Goal: Task Accomplishment & Management: Manage account settings

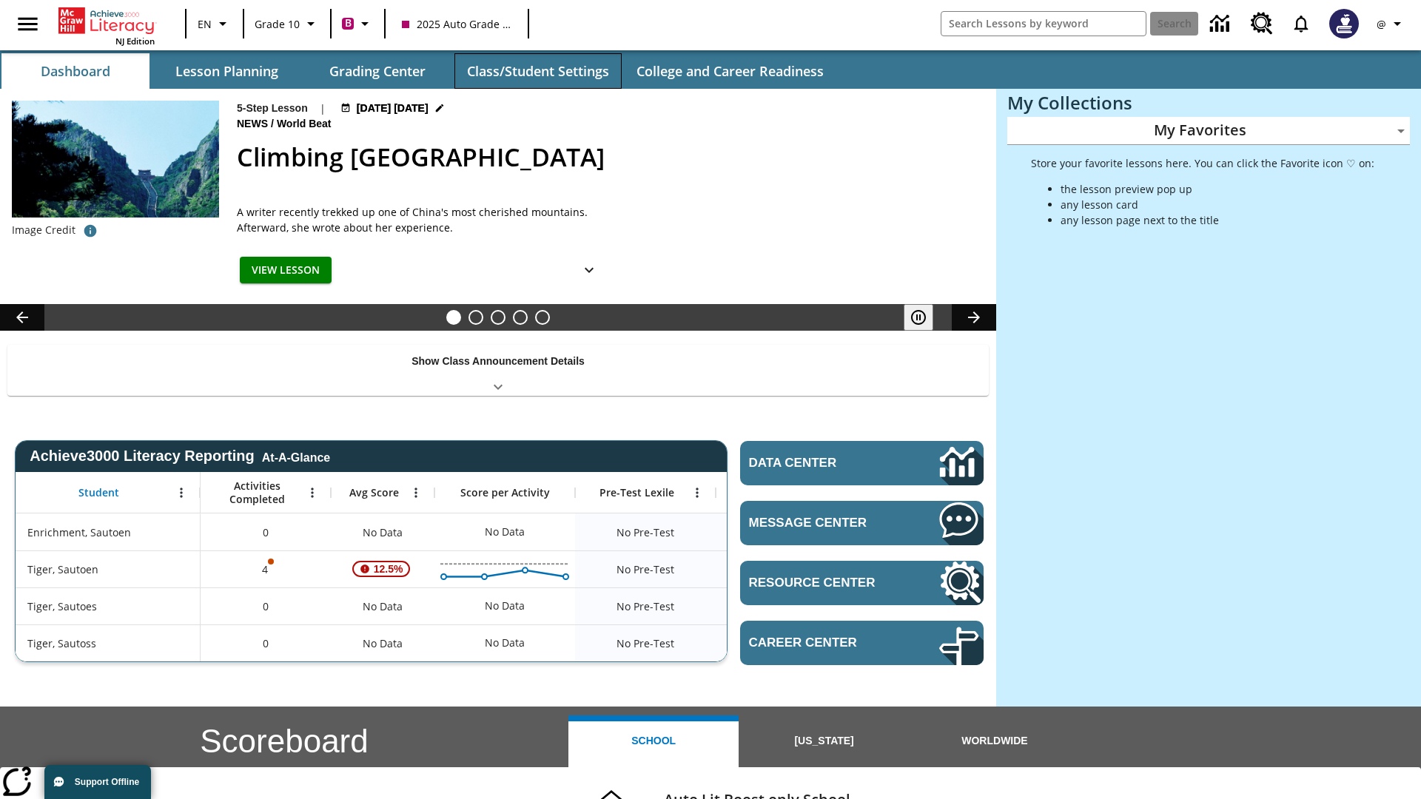
click at [537, 71] on button "Class/Student Settings" at bounding box center [538, 71] width 167 height 36
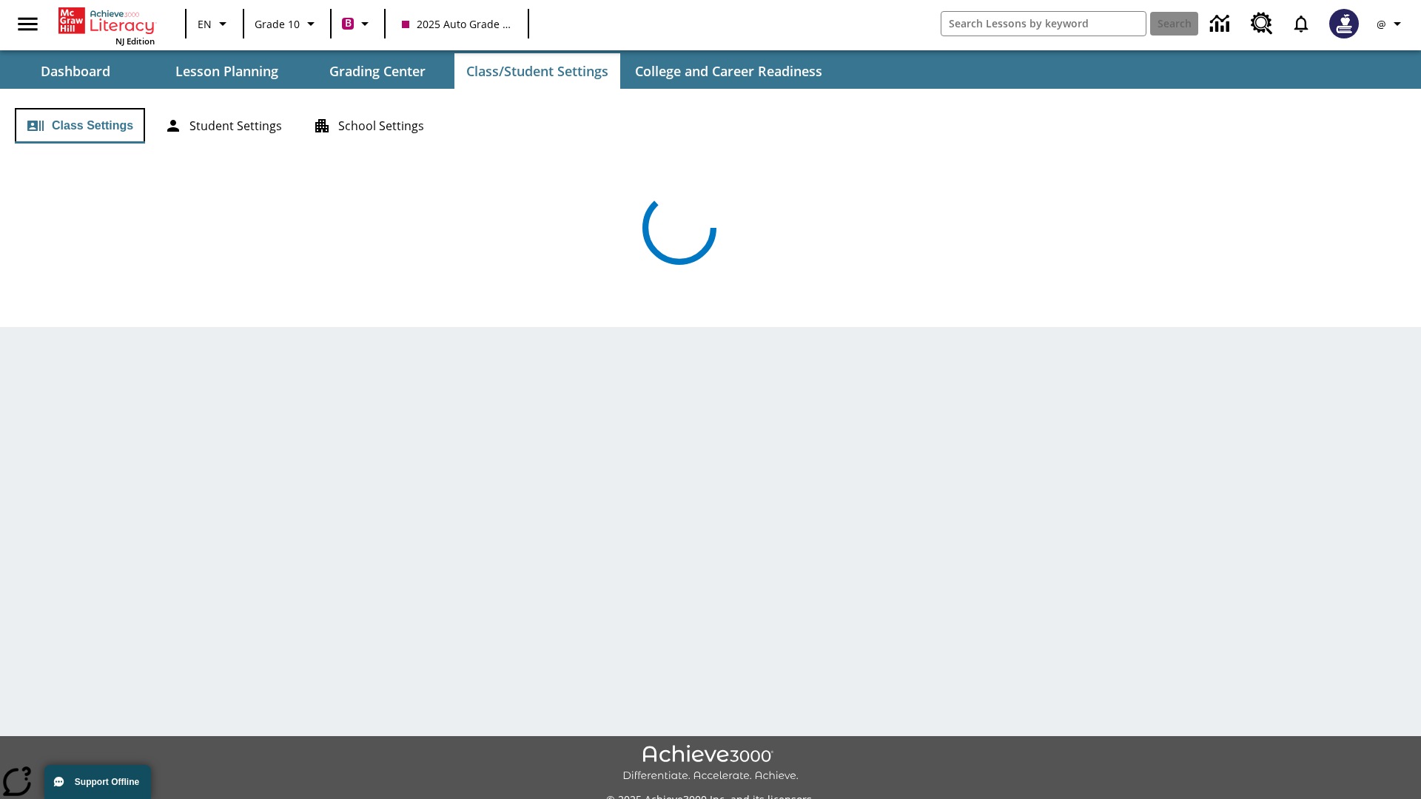
click at [80, 126] on button "Class Settings" at bounding box center [80, 126] width 130 height 36
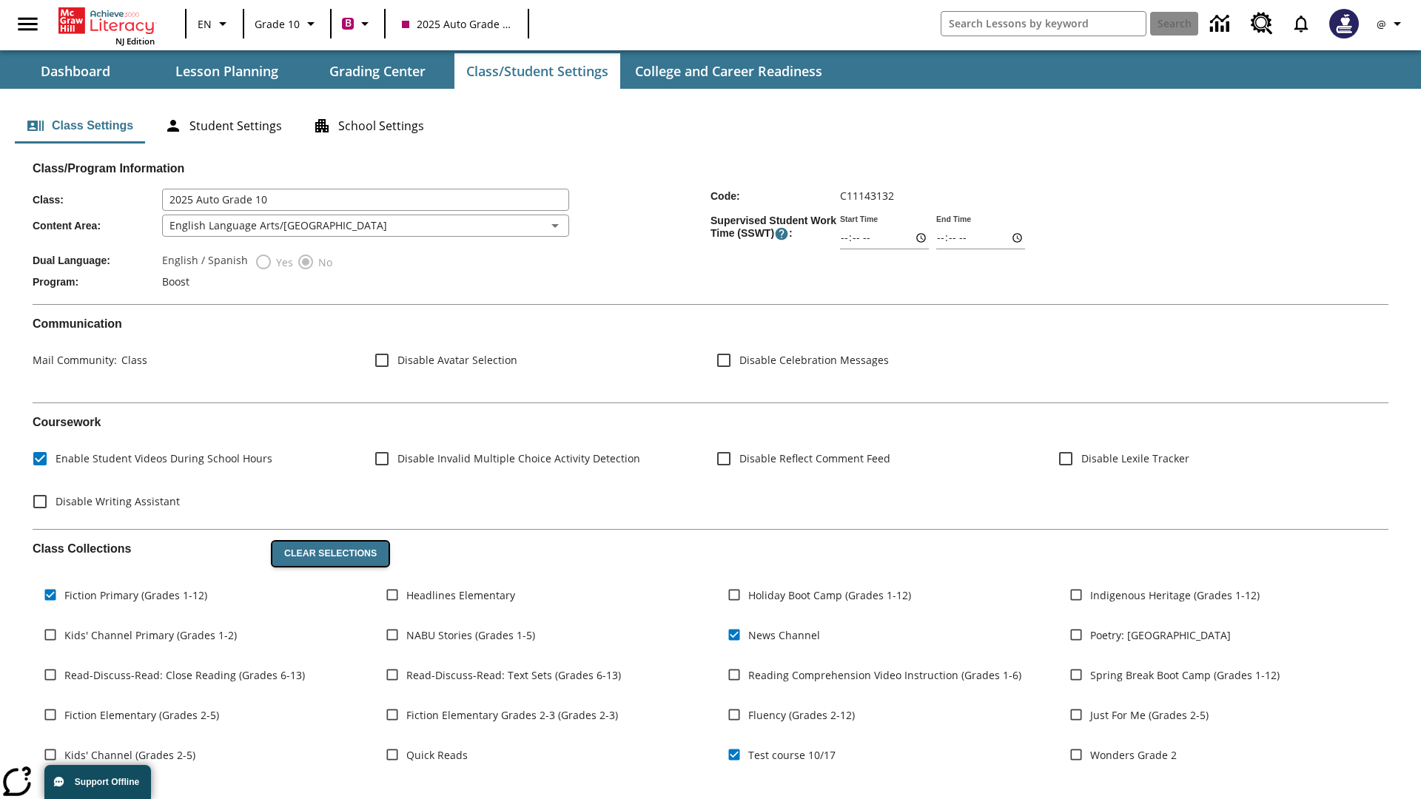
click at [327, 554] on button "Clear Selections" at bounding box center [330, 554] width 116 height 25
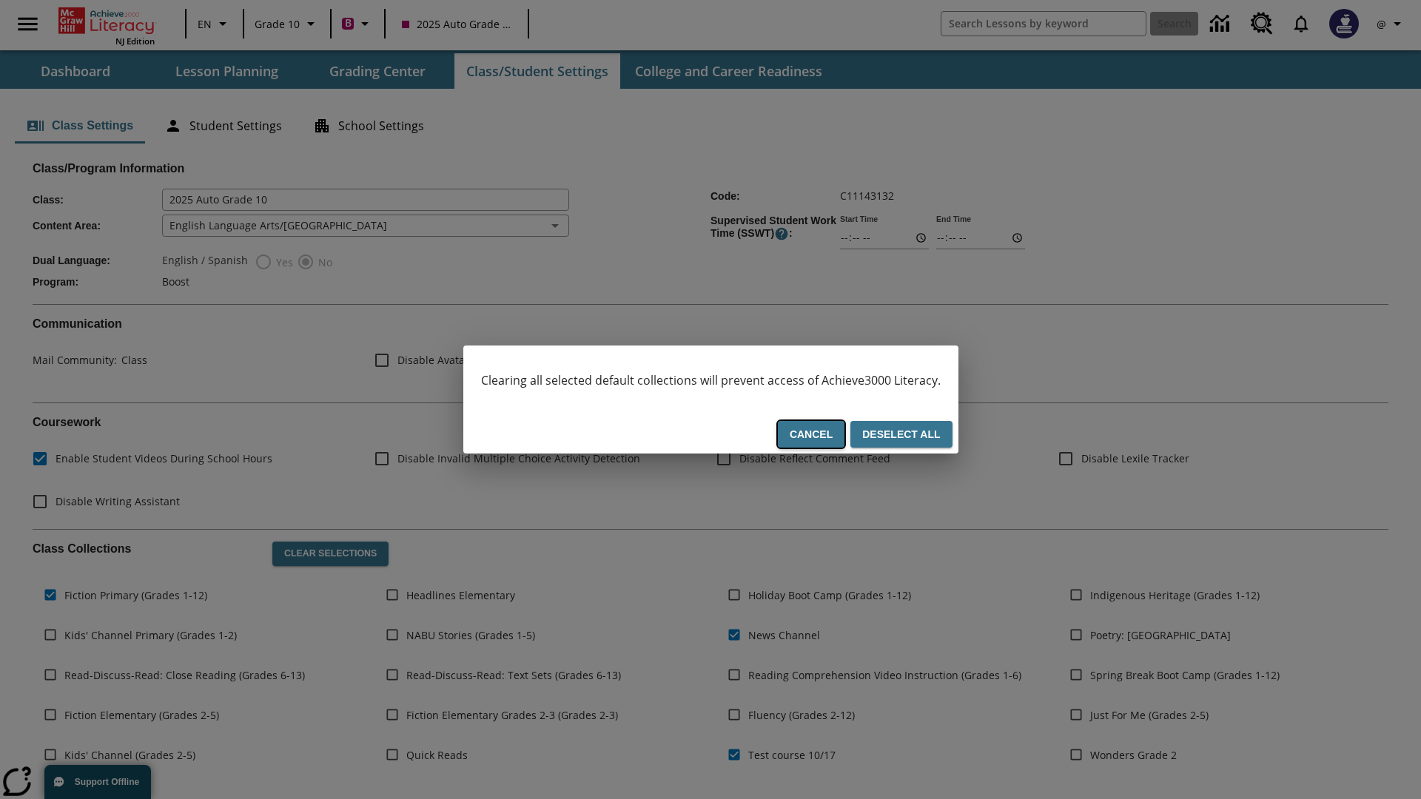
click at [819, 435] on button "Cancel" at bounding box center [811, 434] width 67 height 27
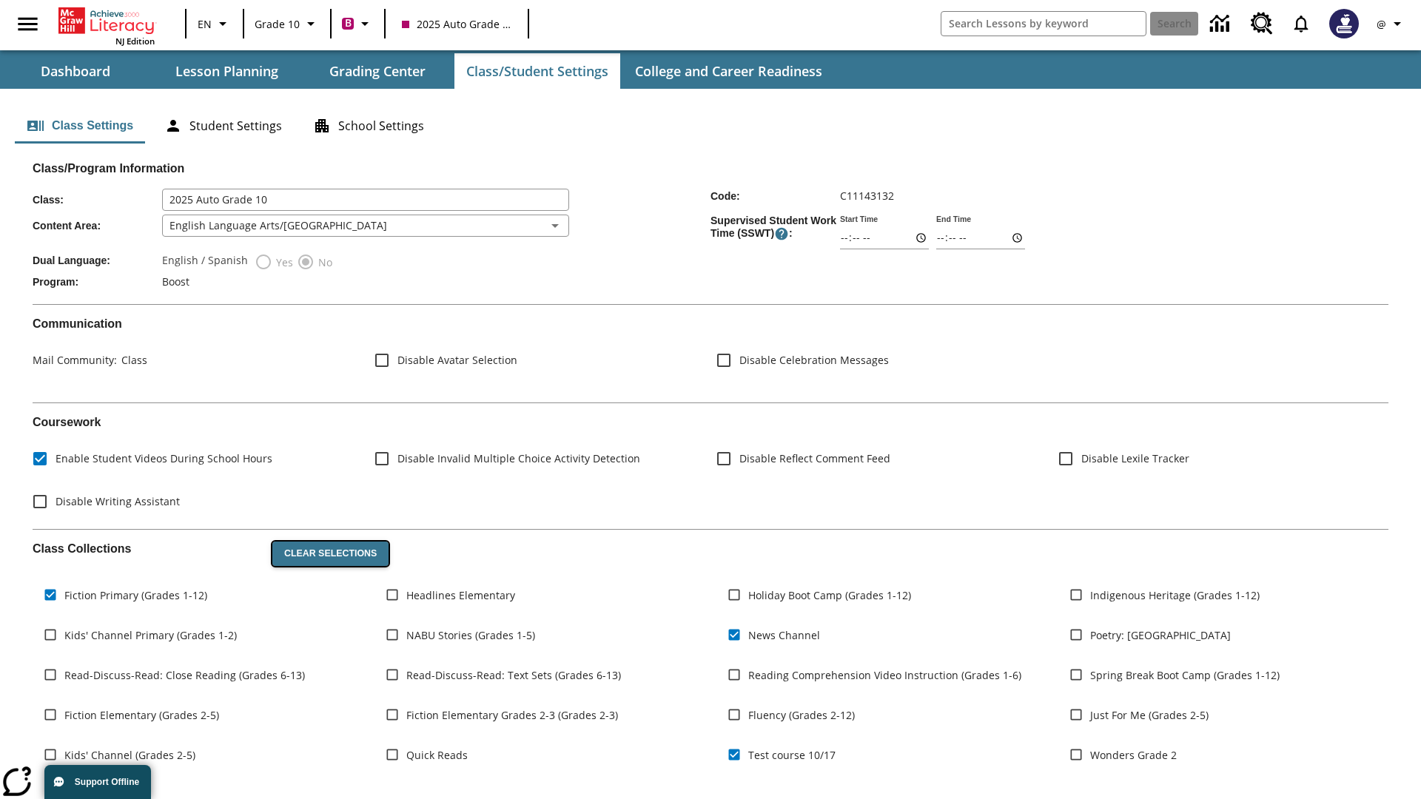
click at [327, 554] on button "Clear Selections" at bounding box center [330, 554] width 116 height 25
checkbox input "false"
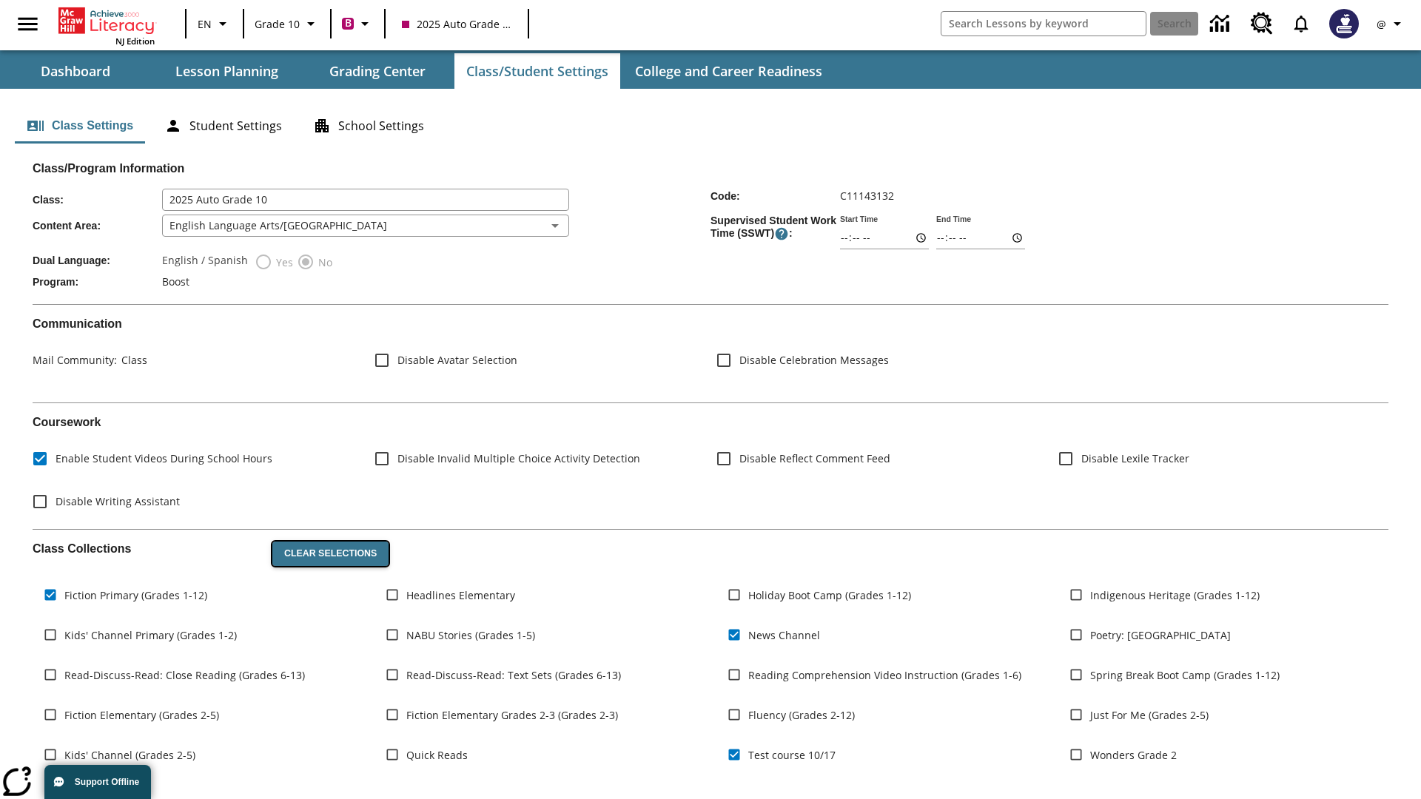
checkbox input "false"
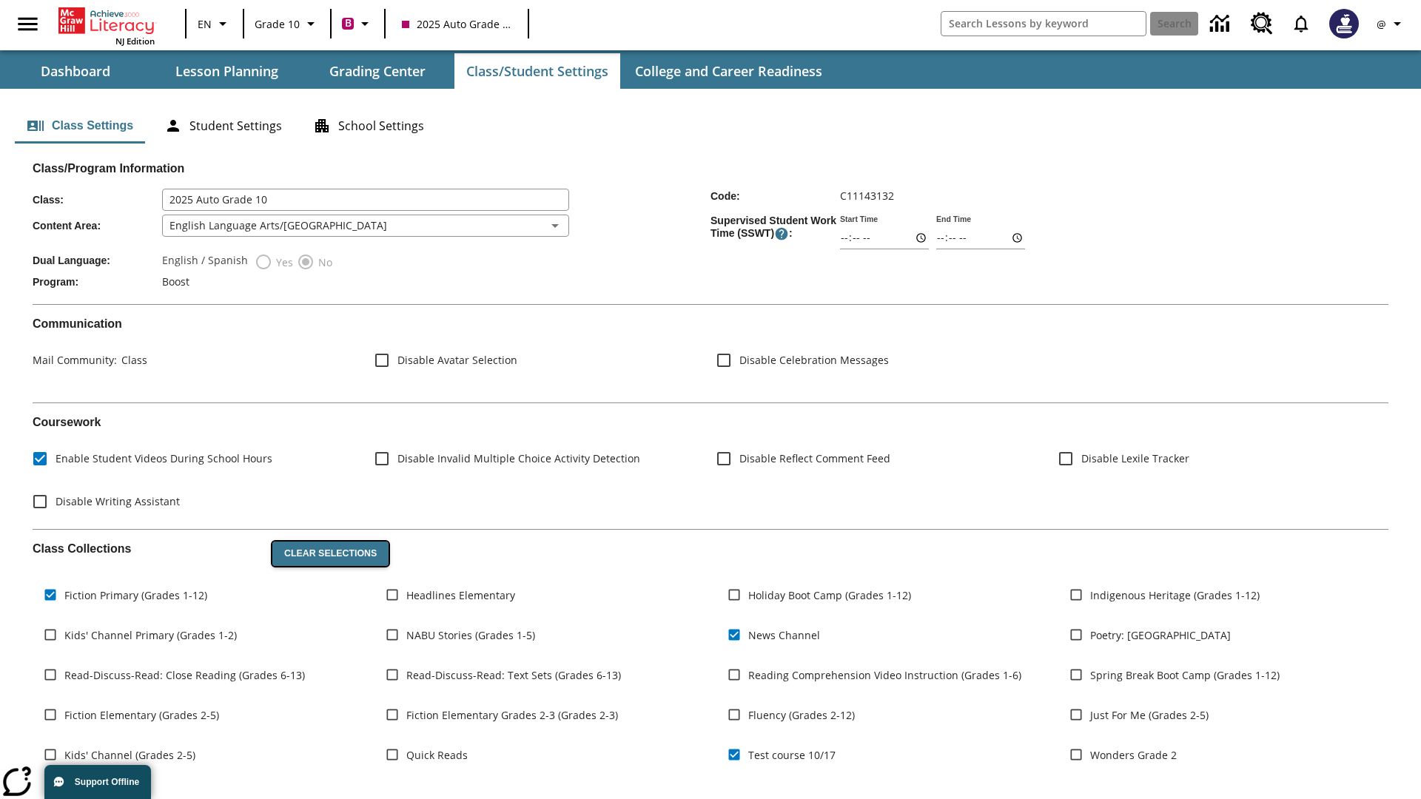
checkbox input "false"
click at [298, 554] on button "Reset" at bounding box center [299, 554] width 54 height 25
checkbox input "true"
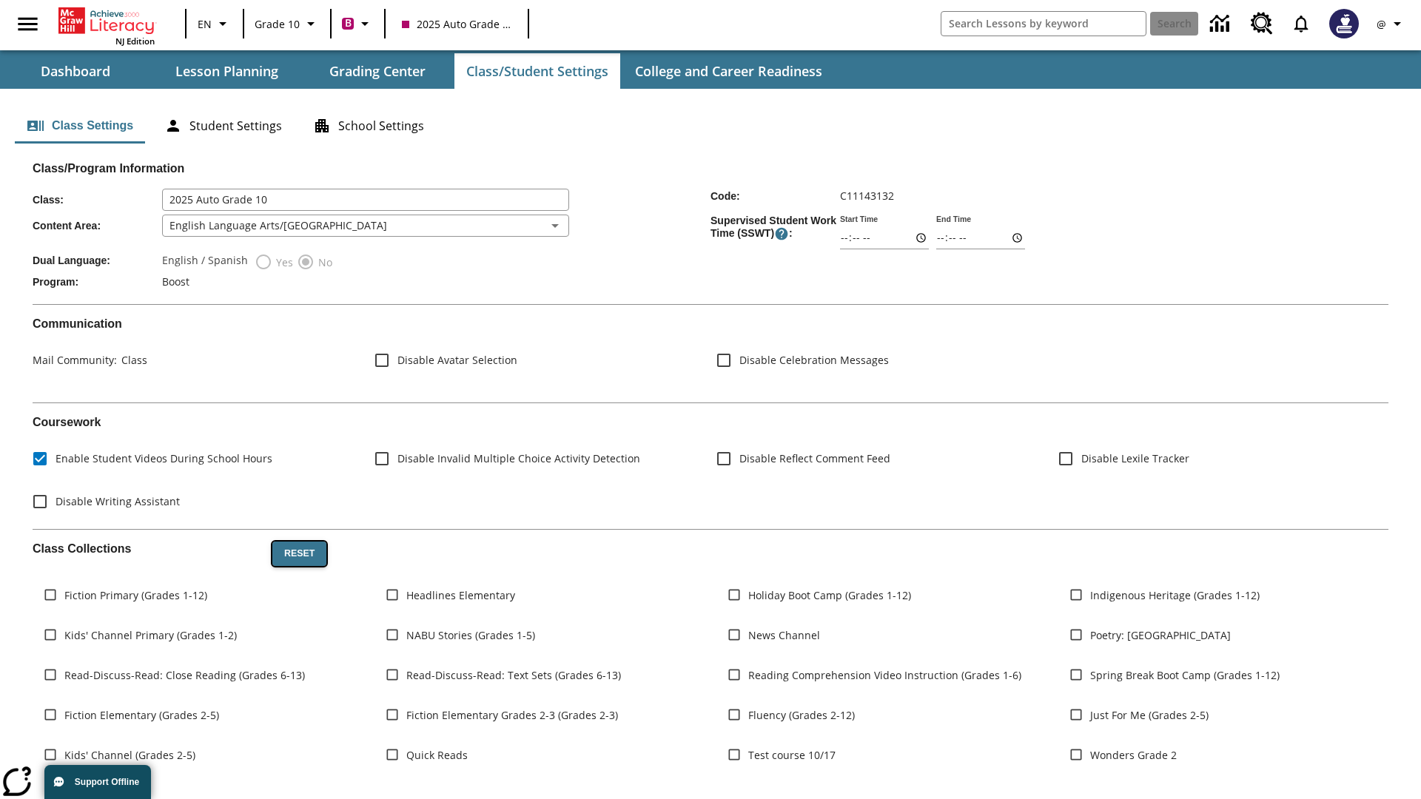
checkbox input "true"
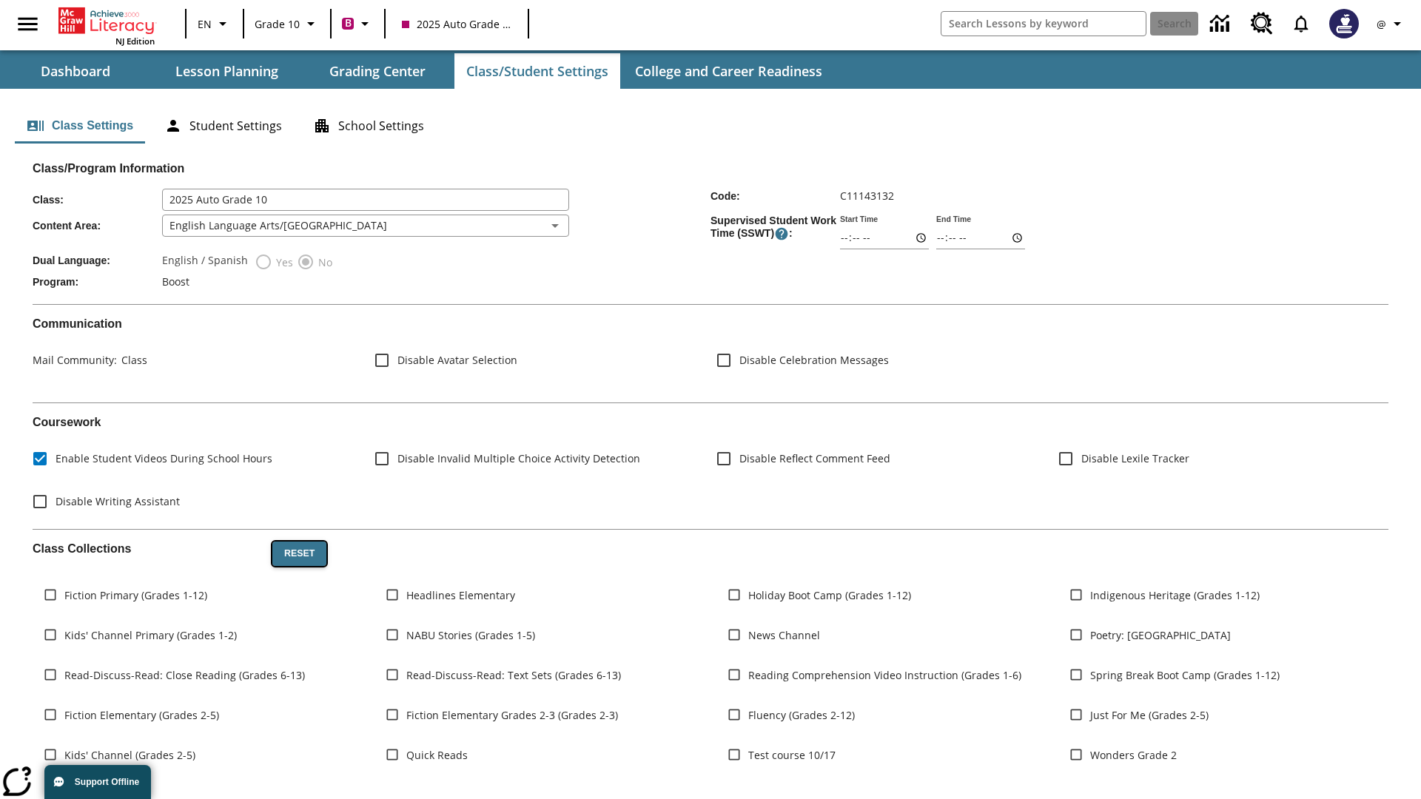
checkbox input "true"
